Goal: Task Accomplishment & Management: Manage account settings

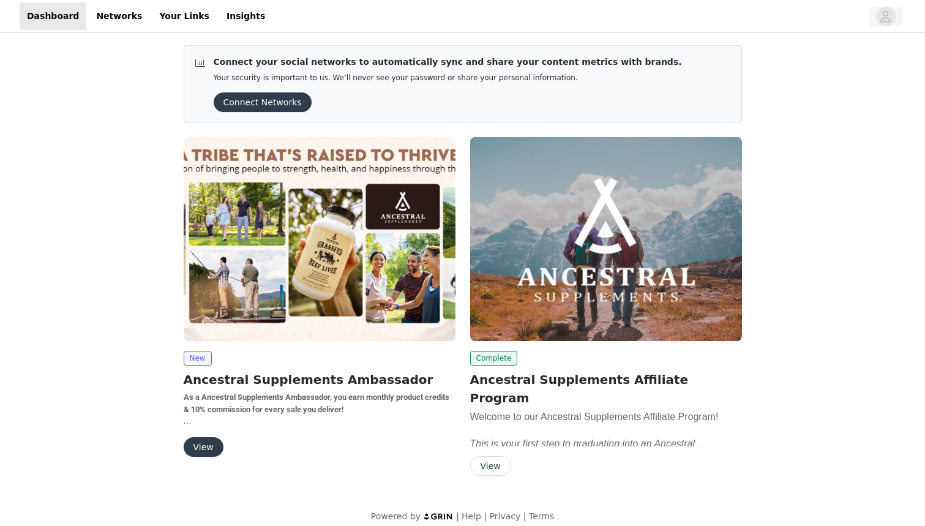
click at [891, 19] on icon "avatar" at bounding box center [886, 16] width 10 height 12
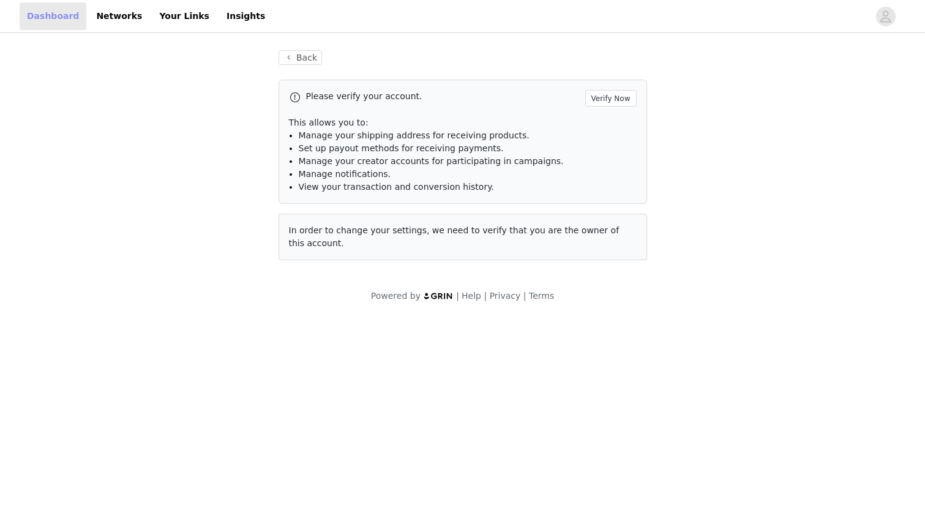
click at [64, 17] on link "Dashboard" at bounding box center [53, 16] width 67 height 28
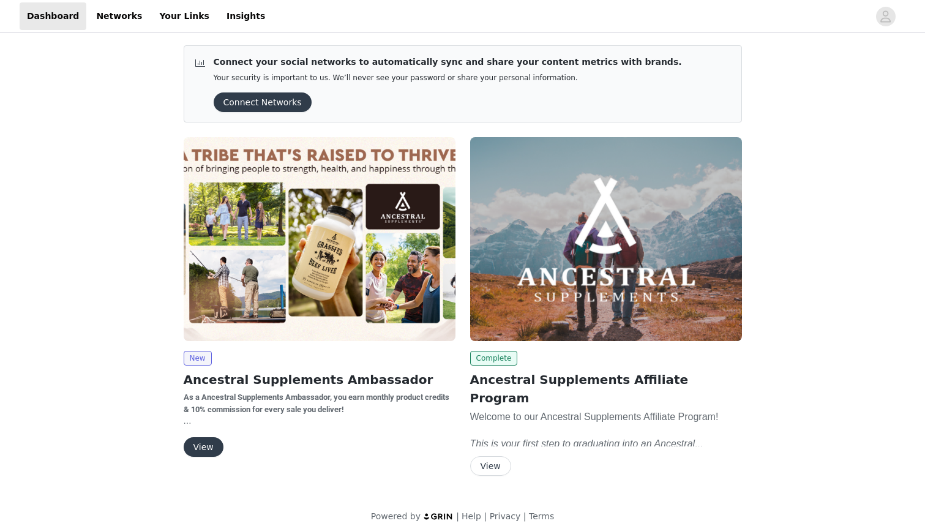
click at [492, 456] on button "View" at bounding box center [490, 466] width 41 height 20
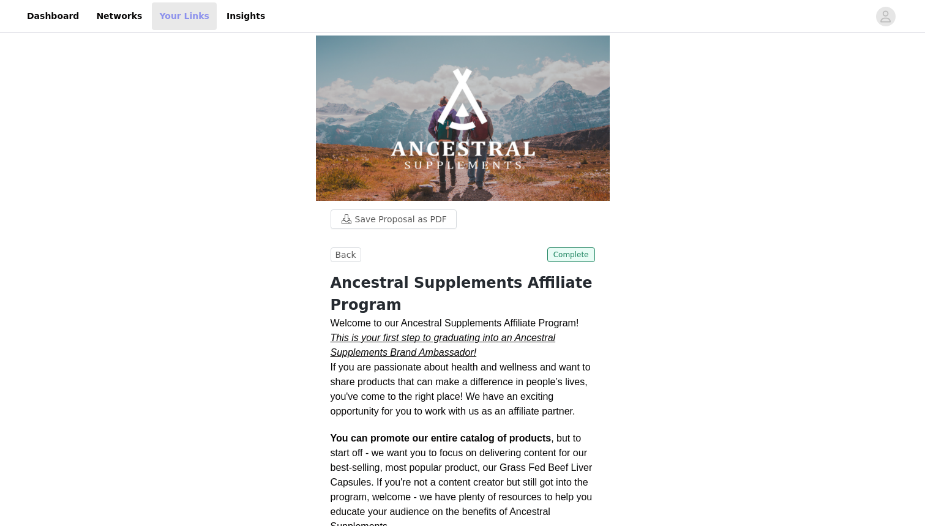
click at [160, 23] on link "Your Links" at bounding box center [184, 16] width 65 height 28
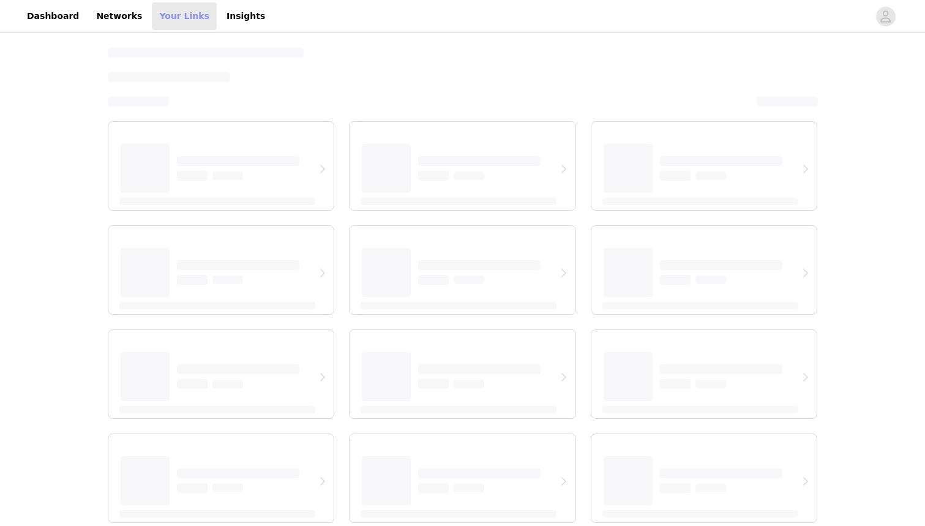
select select "12"
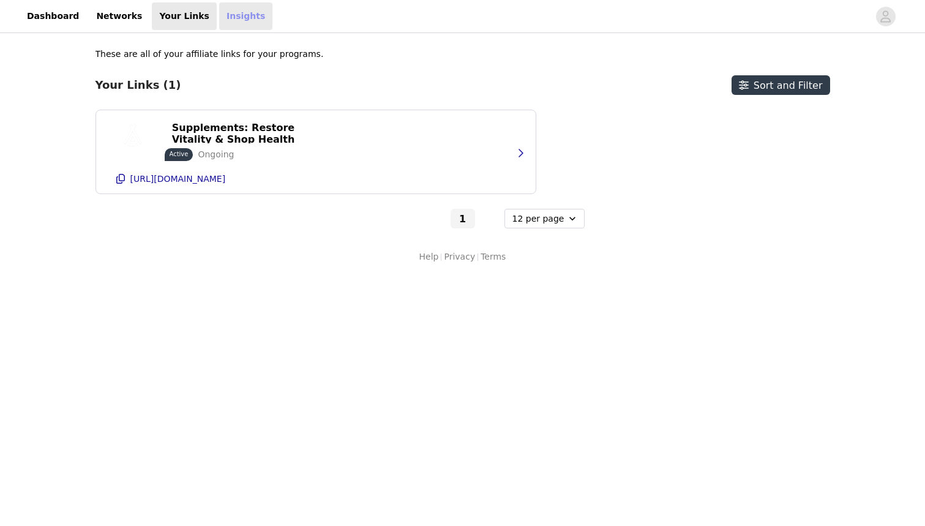
click at [230, 18] on link "Insights" at bounding box center [245, 16] width 53 height 28
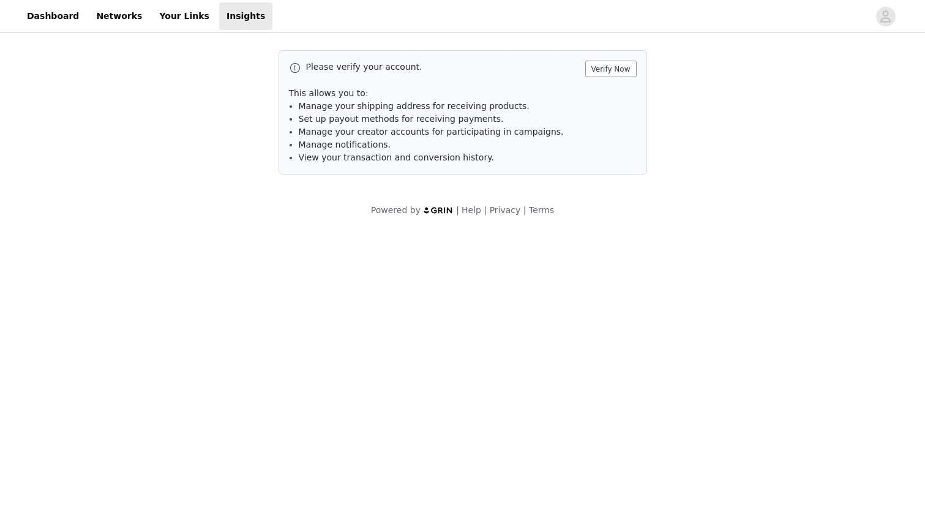
click at [619, 70] on button "Verify Now" at bounding box center [611, 69] width 51 height 17
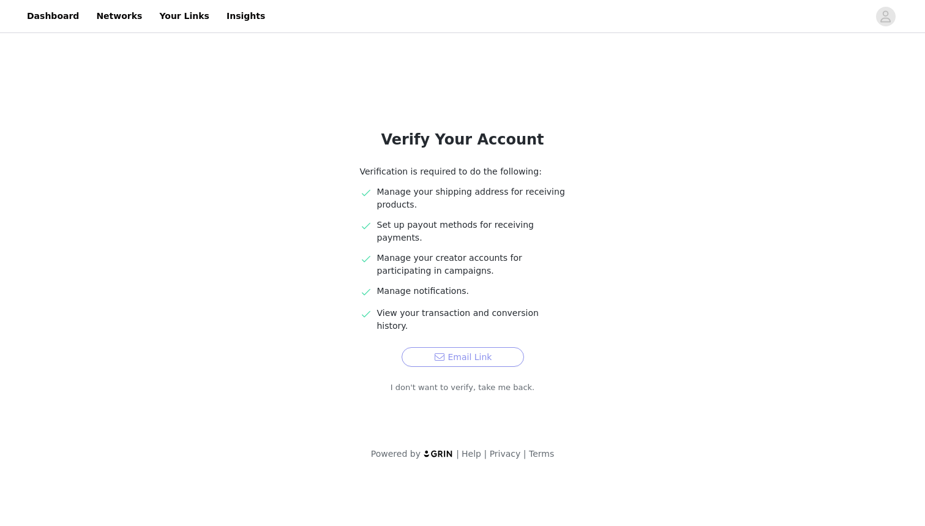
click at [478, 347] on button "Email Link" at bounding box center [463, 357] width 122 height 20
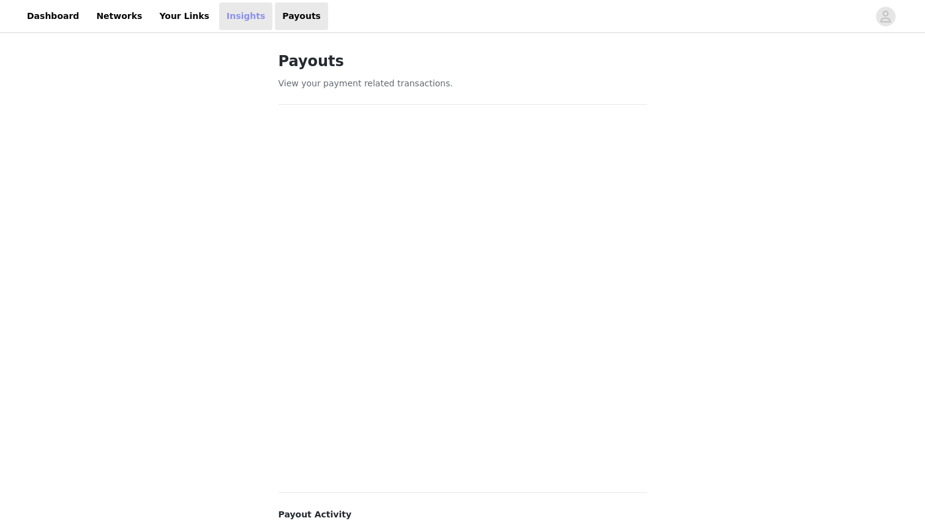
click at [235, 11] on link "Insights" at bounding box center [245, 16] width 53 height 28
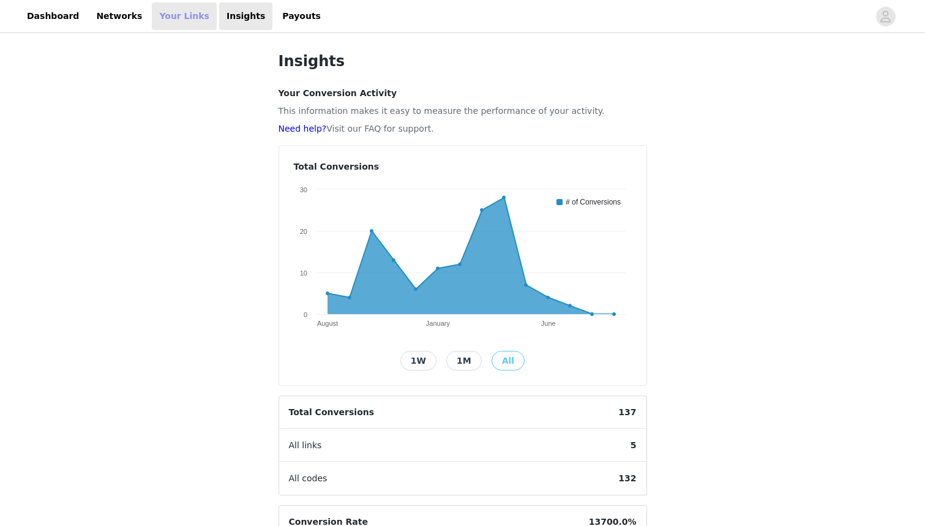
click at [172, 24] on link "Your Links" at bounding box center [184, 16] width 65 height 28
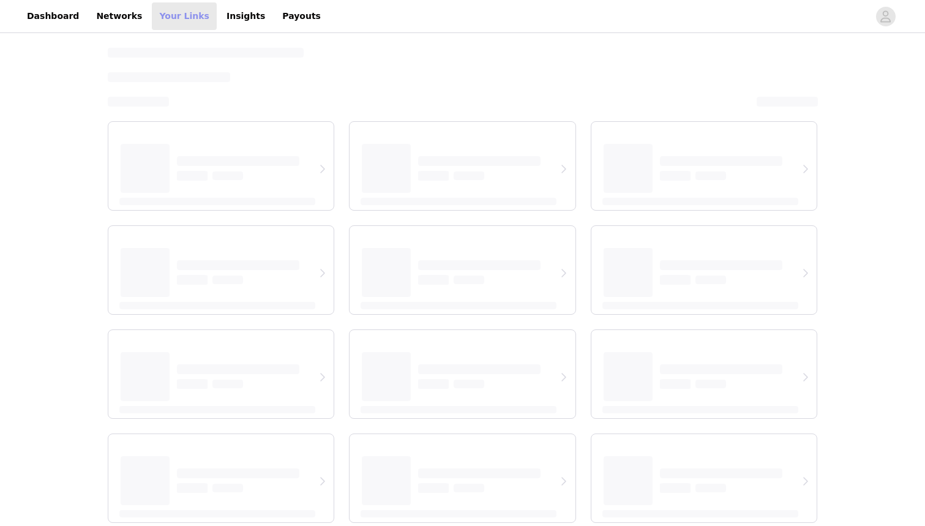
select select "12"
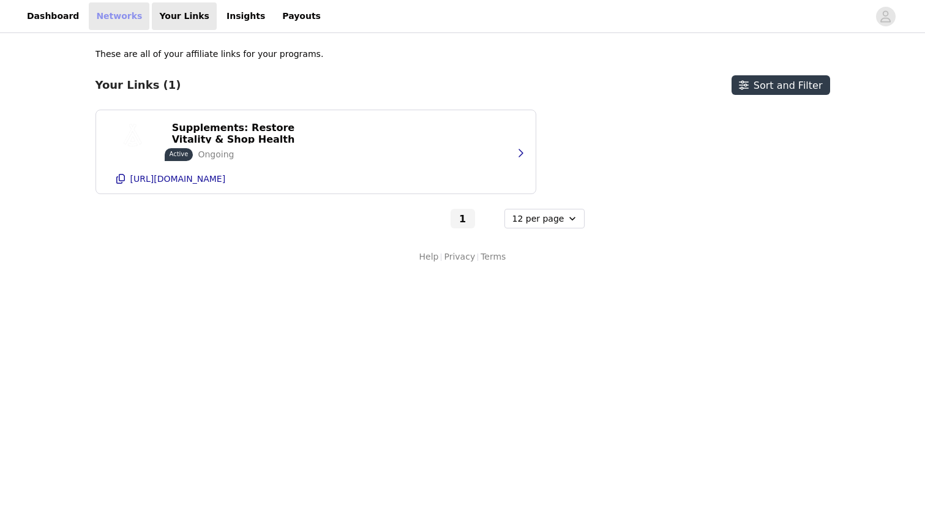
click at [123, 18] on link "Networks" at bounding box center [119, 16] width 61 height 28
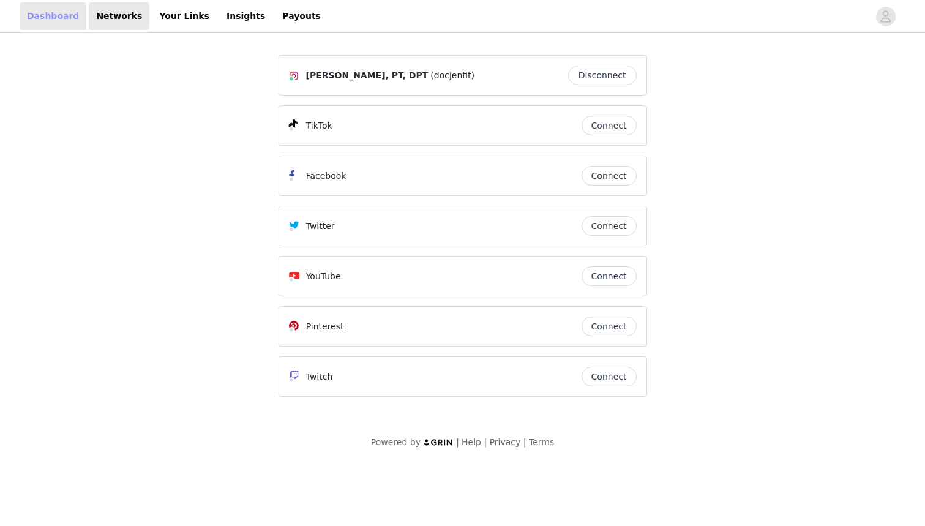
click at [48, 17] on link "Dashboard" at bounding box center [53, 16] width 67 height 28
